Goal: Task Accomplishment & Management: Use online tool/utility

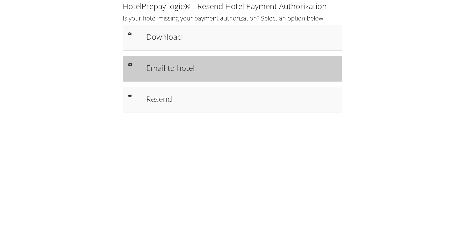
click at [169, 72] on h1 "Email to hotel" at bounding box center [241, 68] width 191 height 12
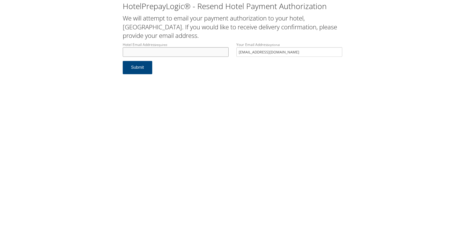
click at [151, 50] on input "Hotel Email Address required" at bounding box center [176, 52] width 106 height 10
paste input "springhillfrontdesk@flynnhosp.com"
type input "springhillfrontdesk@flynnhosp.com"
drag, startPoint x: 287, startPoint y: 52, endPoint x: 227, endPoint y: 52, distance: 59.9
click at [227, 52] on div "Hotel Email Address required springhillfrontdesk@flynnhosp.com Hotel email addr…" at bounding box center [233, 51] width 228 height 19
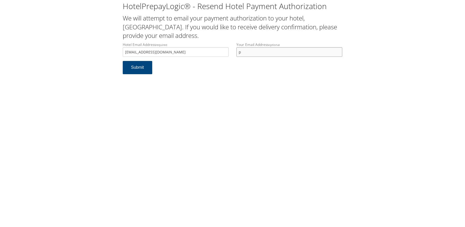
type input "PAULA.EDWARDS@CHGHEALTHCARE.COM"
click at [250, 118] on div "HotelPrepayLogic® - Resend Hotel Payment Authorization We will attempt to email…" at bounding box center [232, 113] width 465 height 227
click at [145, 70] on button "Submit" at bounding box center [138, 67] width 30 height 13
